Goal: Leave review/rating

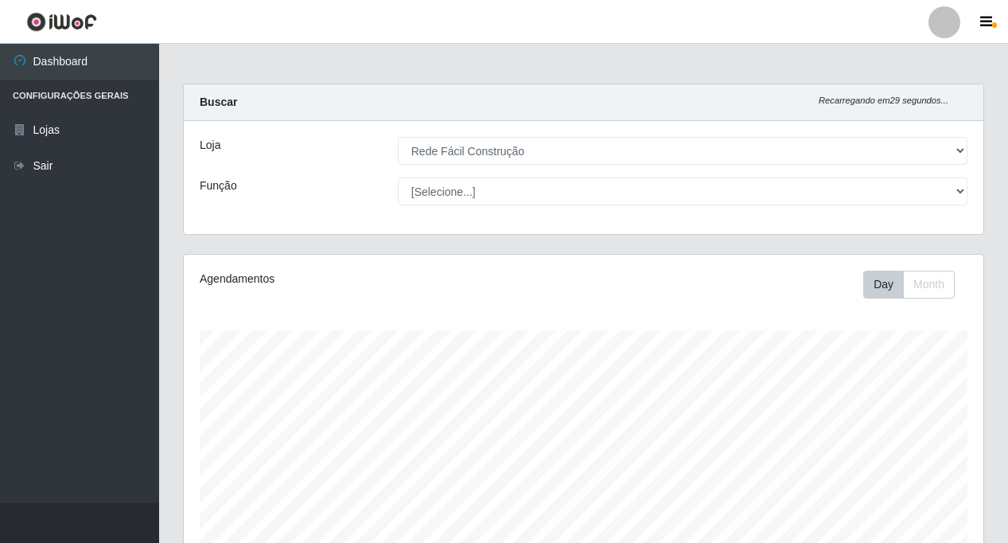
select select "318"
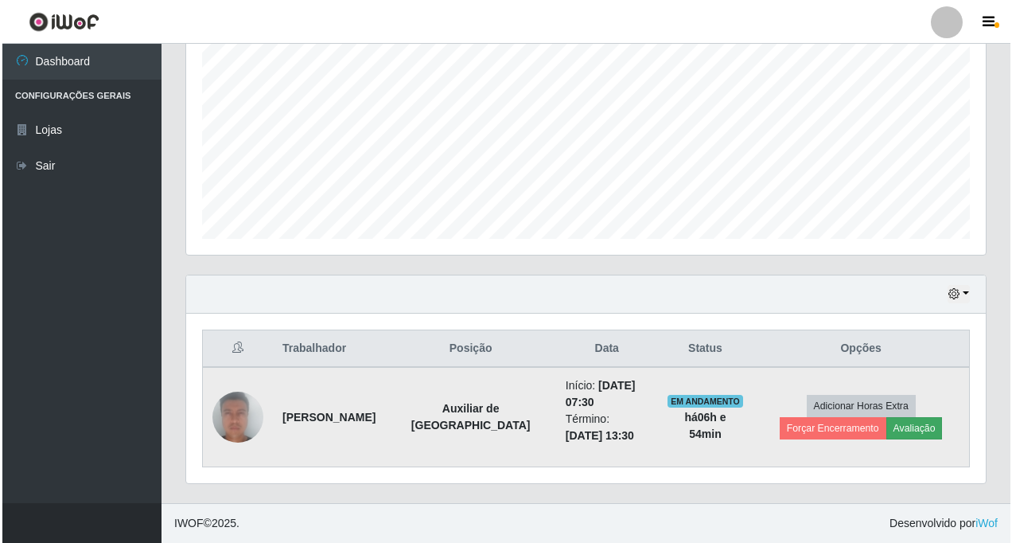
scroll to position [330, 799]
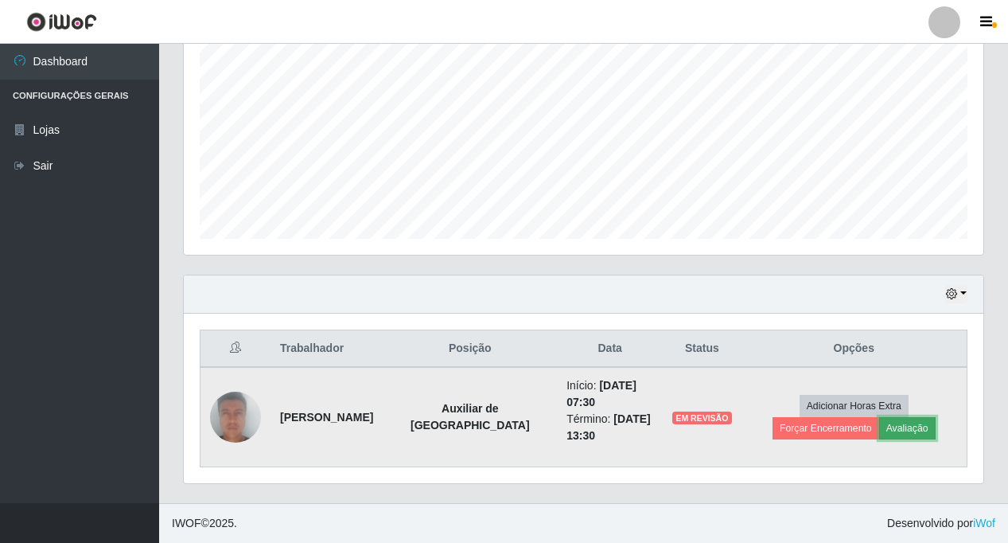
click at [879, 427] on button "Avaliação" at bounding box center [907, 428] width 56 height 22
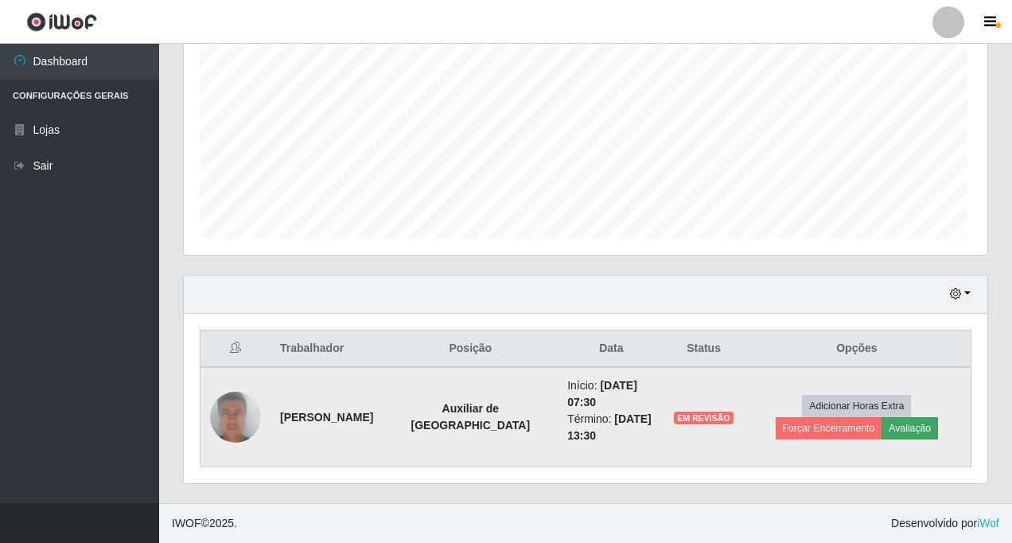
scroll to position [330, 792]
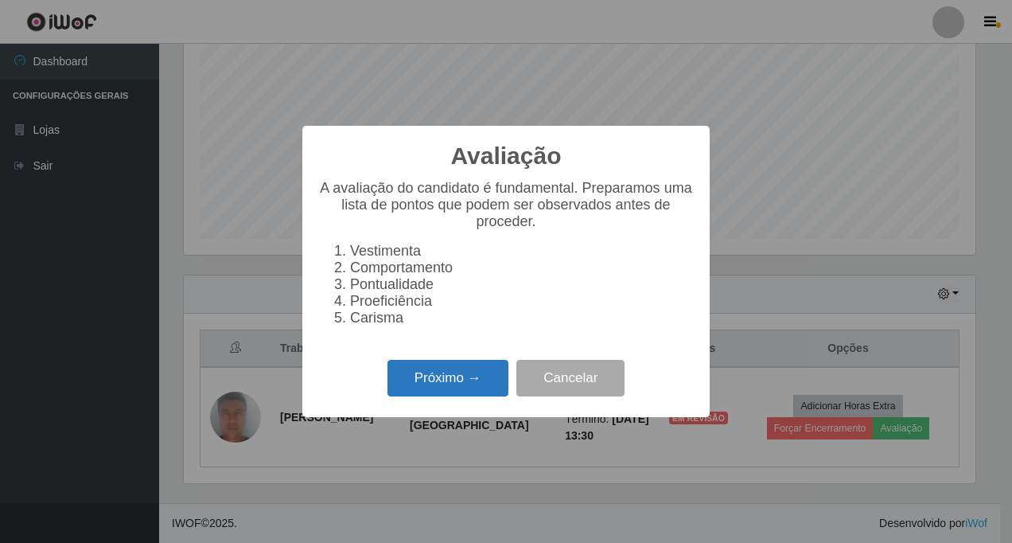
click at [440, 386] on button "Próximo →" at bounding box center [447, 378] width 121 height 37
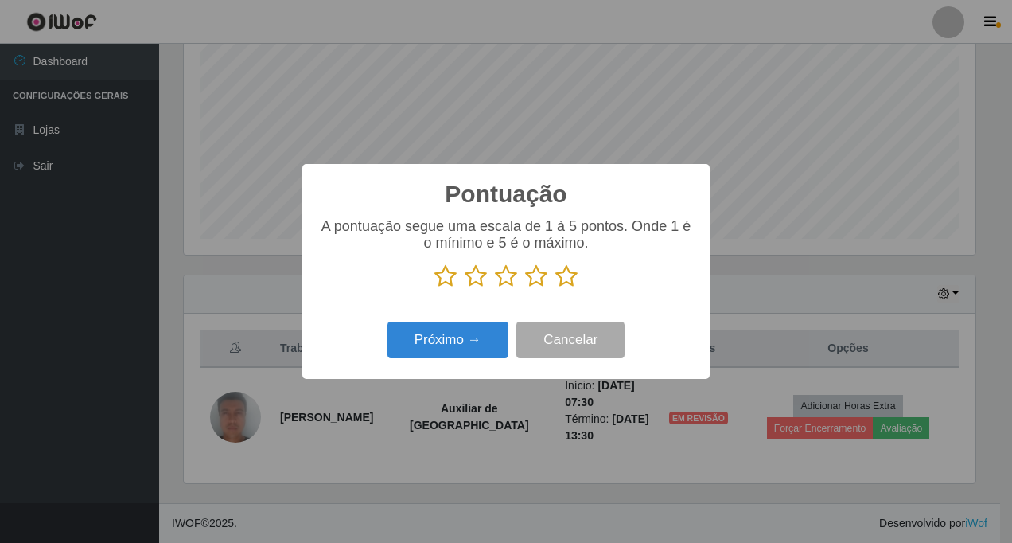
scroll to position [795161, 794700]
click at [569, 278] on icon at bounding box center [566, 276] width 22 height 24
click at [555, 288] on input "radio" at bounding box center [555, 288] width 0 height 0
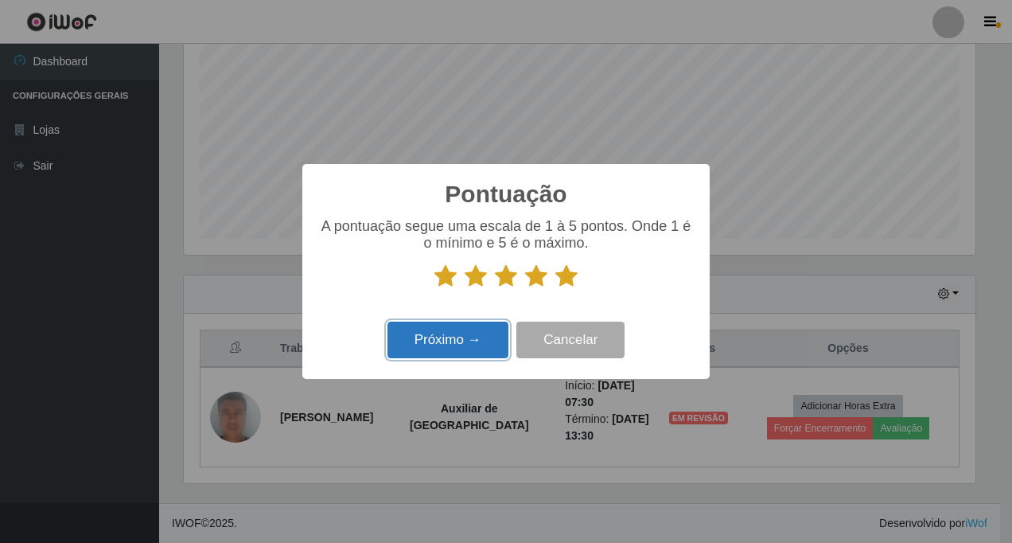
click at [458, 343] on button "Próximo →" at bounding box center [447, 339] width 121 height 37
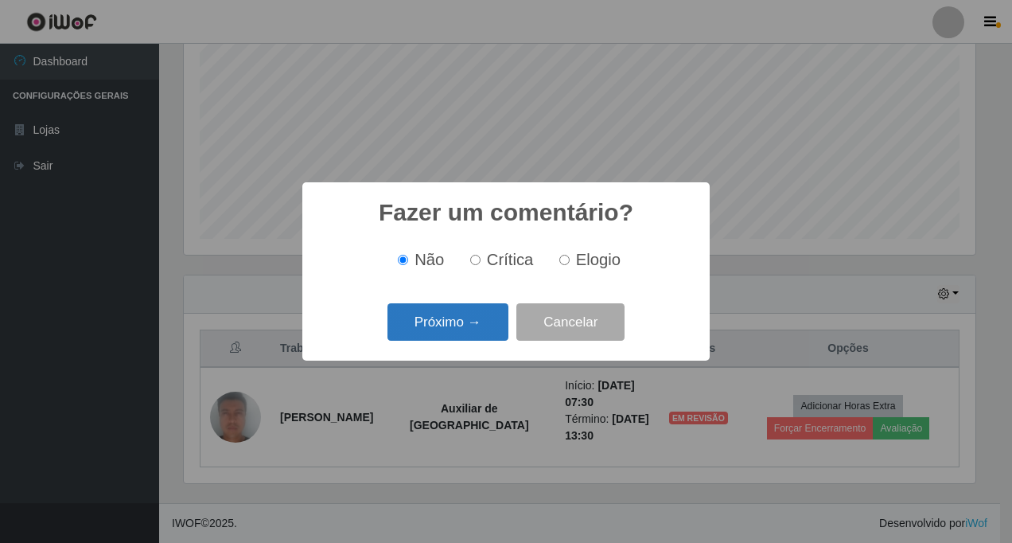
click at [450, 325] on button "Próximo →" at bounding box center [447, 321] width 121 height 37
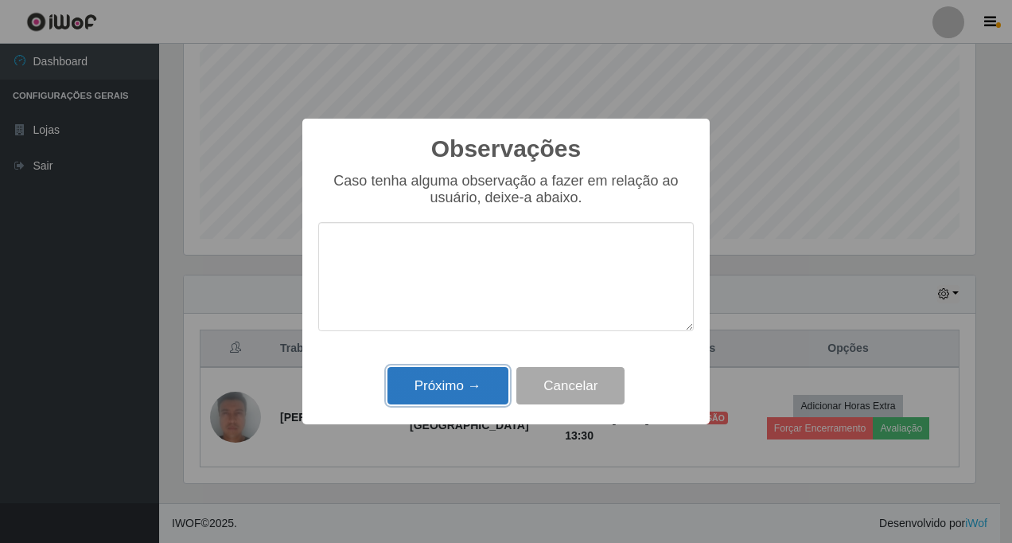
click at [456, 386] on button "Próximo →" at bounding box center [447, 385] width 121 height 37
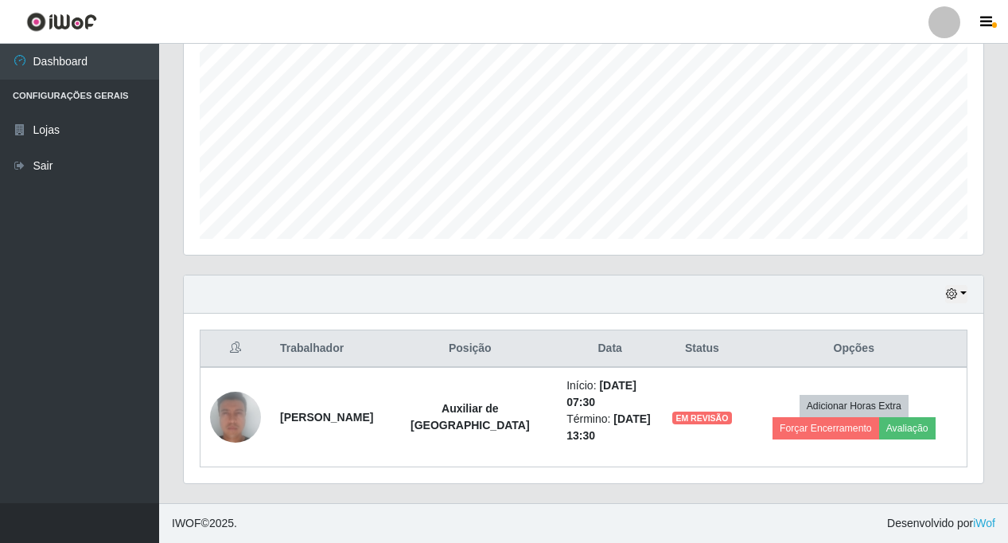
scroll to position [313, 0]
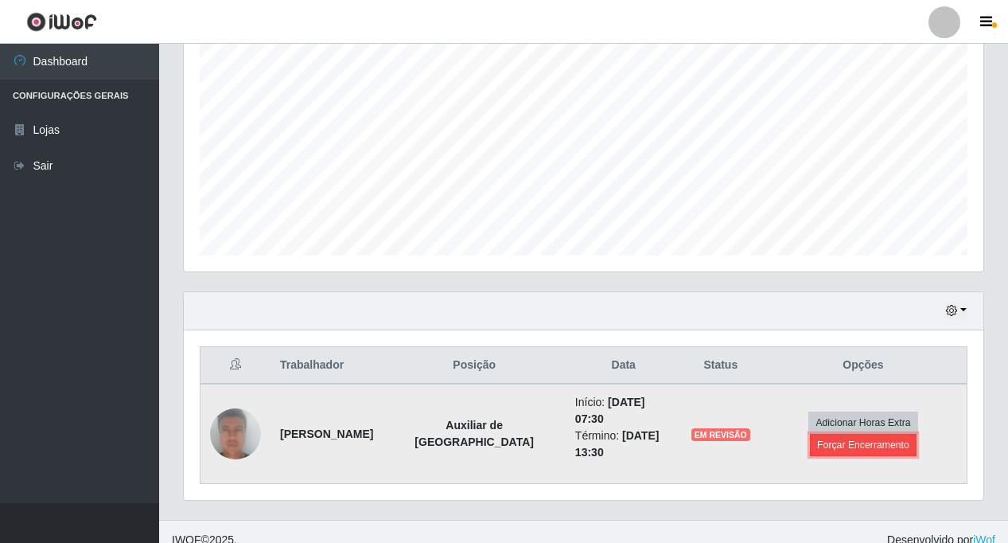
click at [855, 436] on button "Forçar Encerramento" at bounding box center [863, 445] width 107 height 22
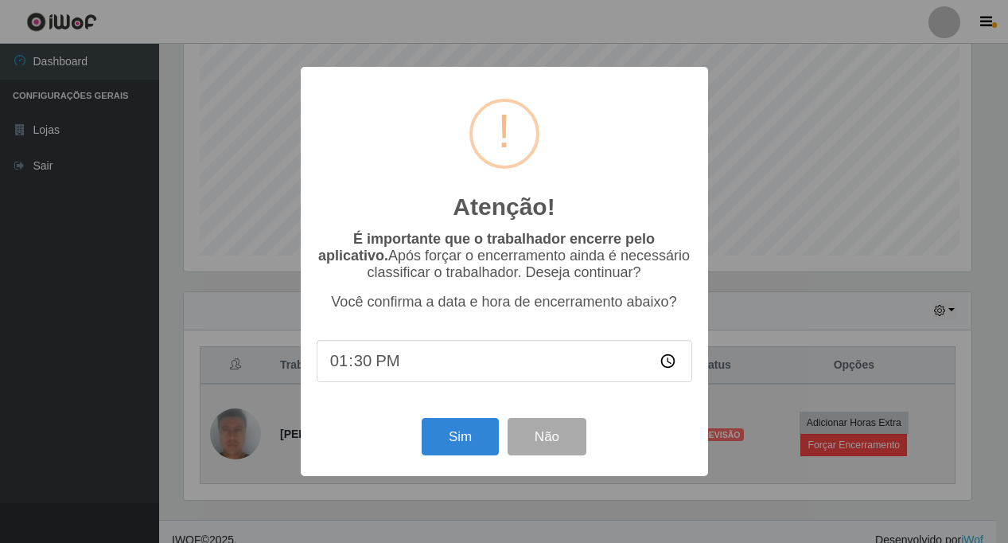
scroll to position [330, 792]
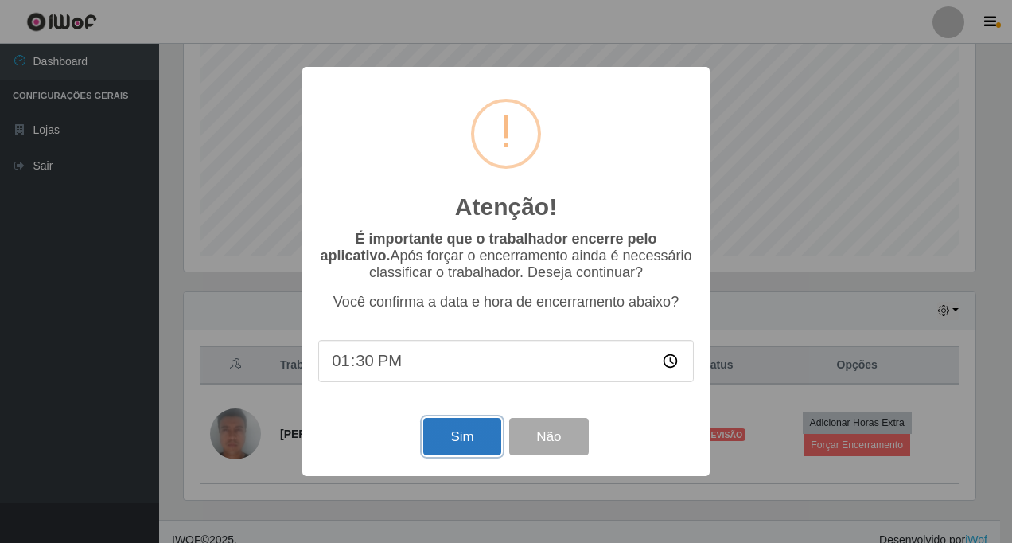
click at [445, 445] on button "Sim" at bounding box center [461, 436] width 77 height 37
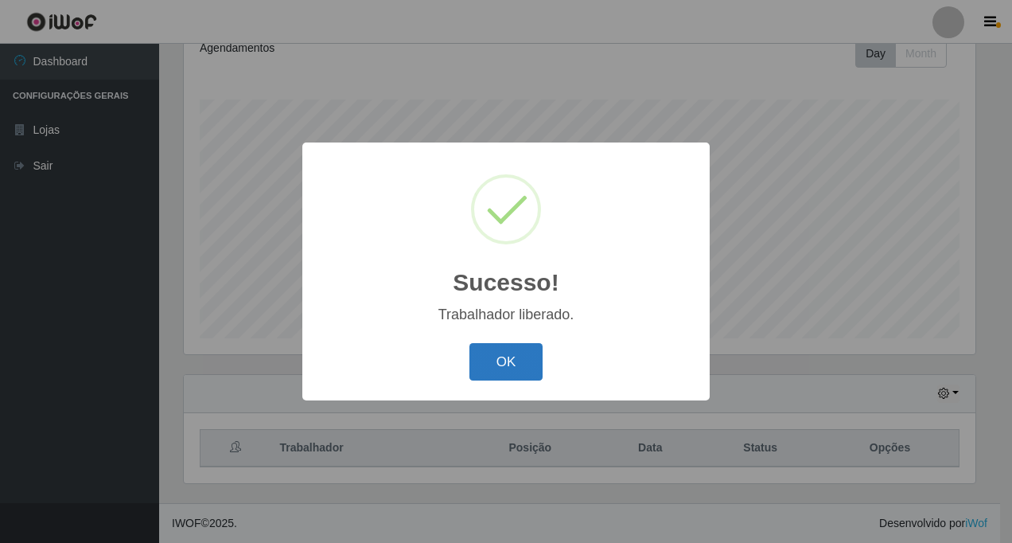
click at [499, 364] on button "OK" at bounding box center [506, 361] width 74 height 37
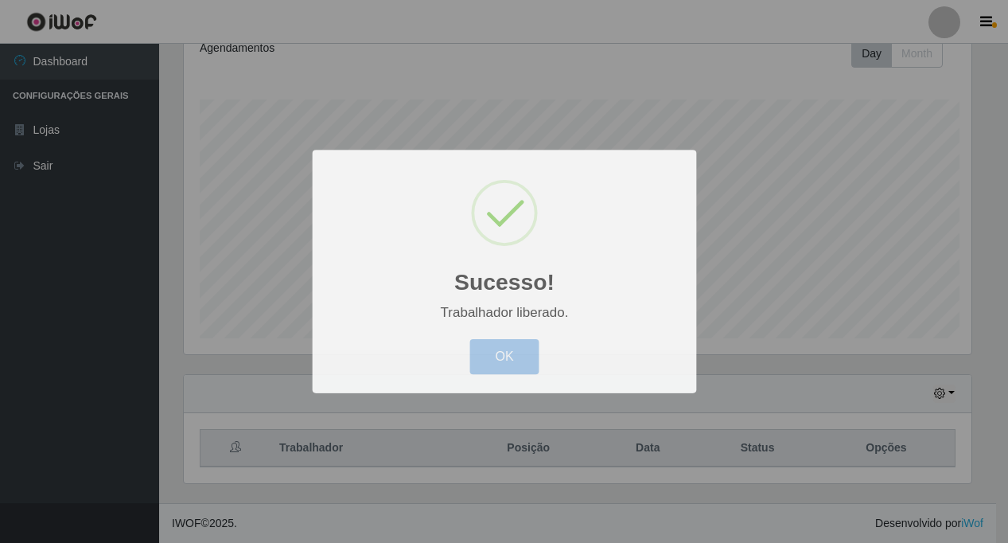
scroll to position [330, 799]
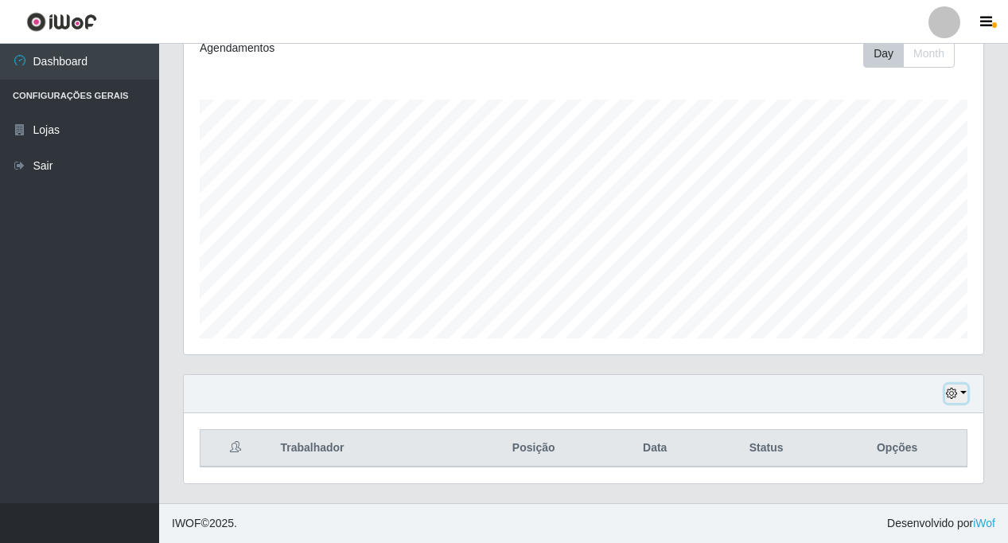
click at [965, 391] on button "button" at bounding box center [956, 393] width 22 height 18
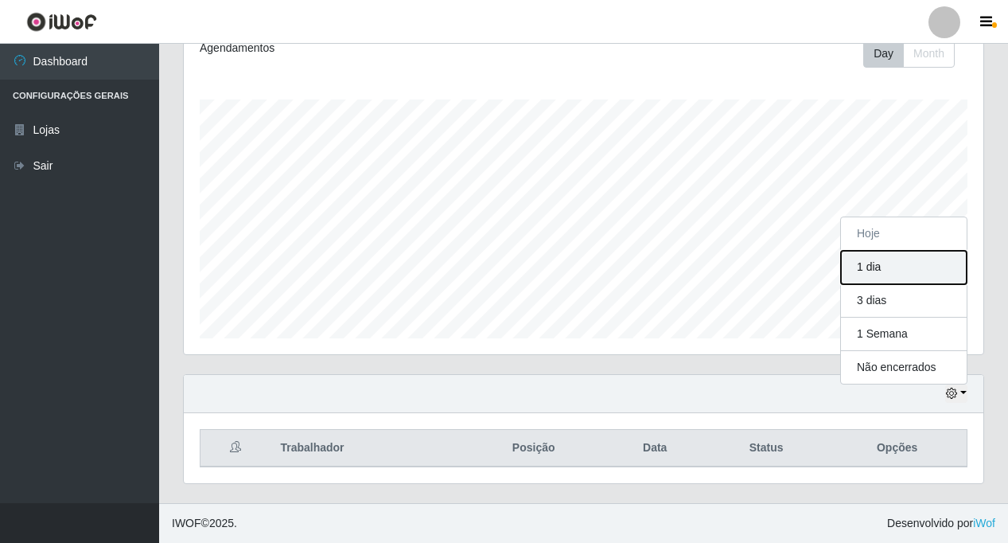
click at [873, 270] on button "1 dia" at bounding box center [904, 267] width 126 height 33
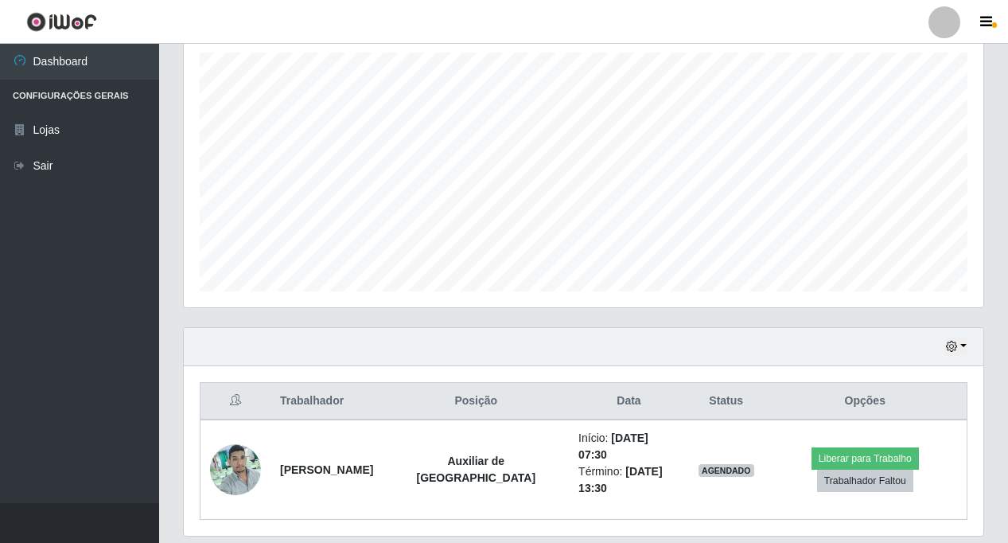
scroll to position [330, 0]
